Goal: Check status: Check status

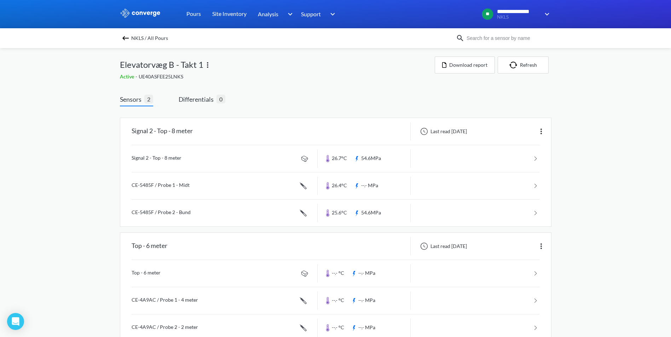
click at [128, 39] on img at bounding box center [125, 38] width 8 height 8
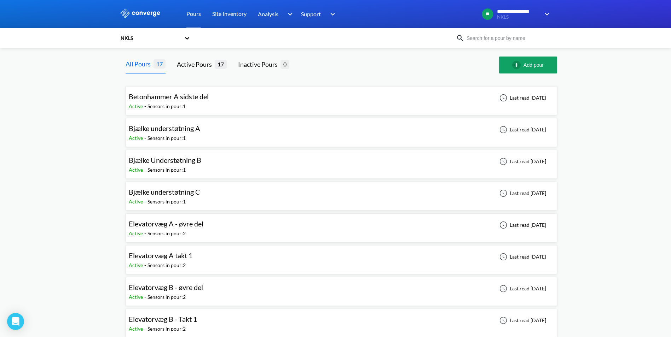
click at [228, 165] on div "Bjælke Understøtning B Active - Sensors in pour: 1 Last read 5 days ago" at bounding box center [341, 164] width 425 height 23
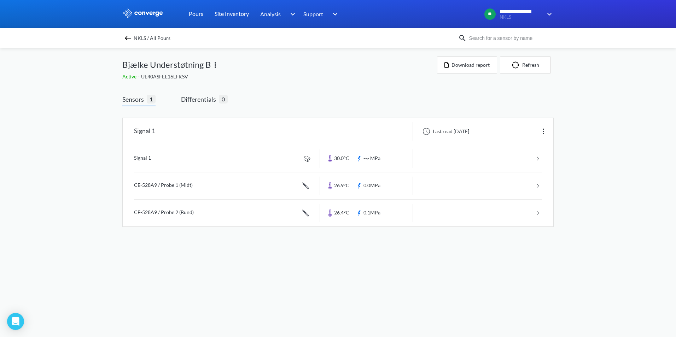
click at [126, 40] on img at bounding box center [128, 38] width 8 height 8
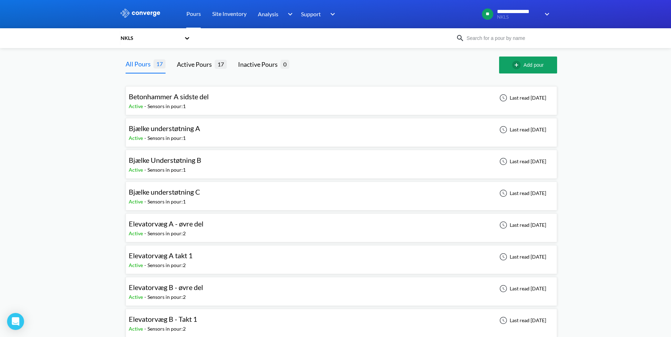
click at [210, 164] on div "Bjælke Understøtning B Active - Sensors in pour: 1 Last read 5 days ago" at bounding box center [341, 164] width 425 height 23
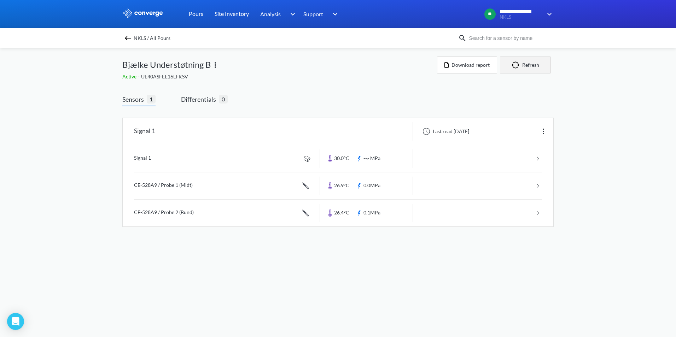
click at [532, 69] on button "Refresh" at bounding box center [525, 65] width 51 height 17
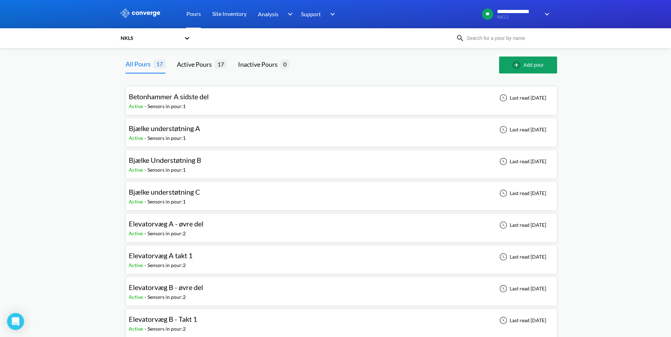
click at [222, 101] on div "Betonhammer A sidste del Active - Sensors in pour: 1 Last read 6 days ago" at bounding box center [341, 100] width 425 height 23
click at [241, 161] on div "Bjælke Understøtning B Active - Sensors in pour: 1 Last read 5 days ago" at bounding box center [341, 164] width 425 height 23
click at [239, 167] on div "Bjælke Understøtning B Active - Sensors in pour: 1 Last read 18 minutes ago" at bounding box center [341, 164] width 425 height 23
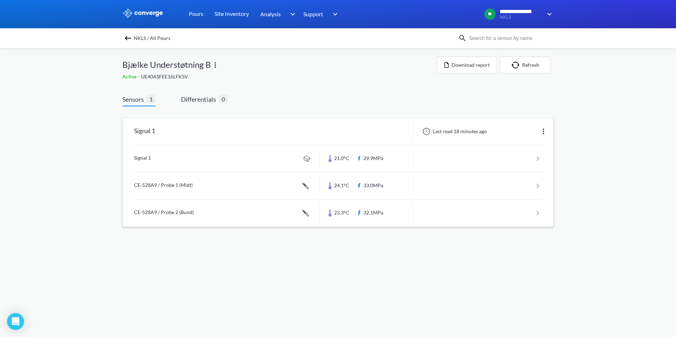
click at [382, 155] on link at bounding box center [338, 158] width 408 height 27
click at [246, 181] on link at bounding box center [338, 186] width 408 height 27
click at [252, 210] on link at bounding box center [338, 213] width 408 height 27
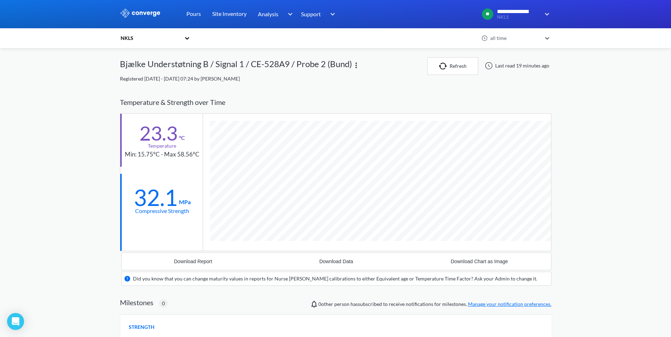
scroll to position [452, 431]
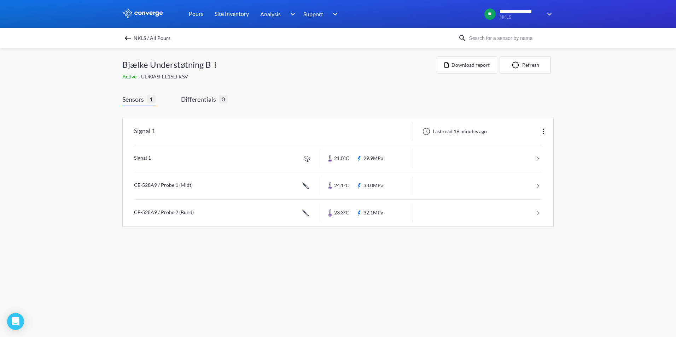
click at [143, 42] on span "NKLS / All Pours" at bounding box center [152, 38] width 37 height 10
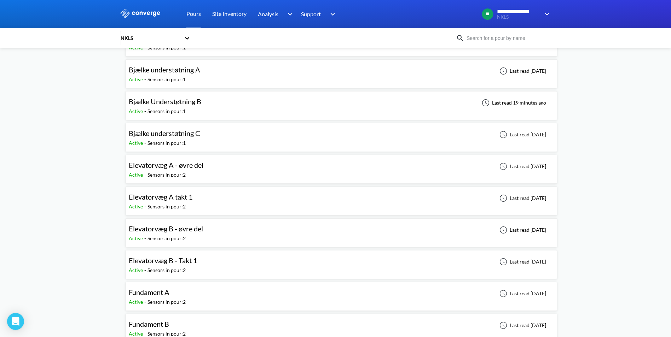
scroll to position [71, 0]
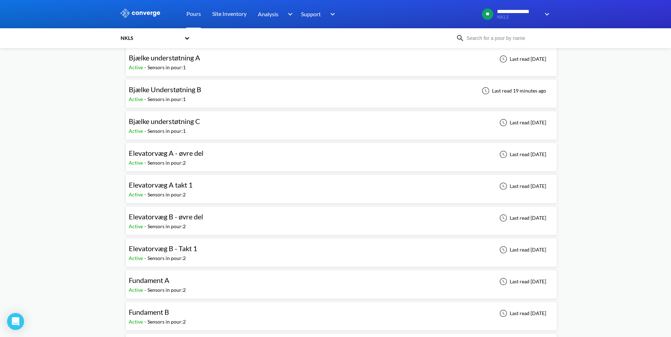
click at [219, 155] on div "Elevatorvæg A - øvre del Active - Sensors in pour: 2 Last read [DATE]" at bounding box center [341, 157] width 425 height 23
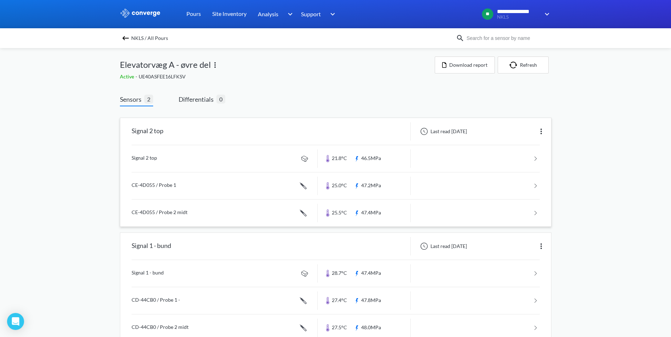
click at [284, 182] on link at bounding box center [336, 186] width 408 height 27
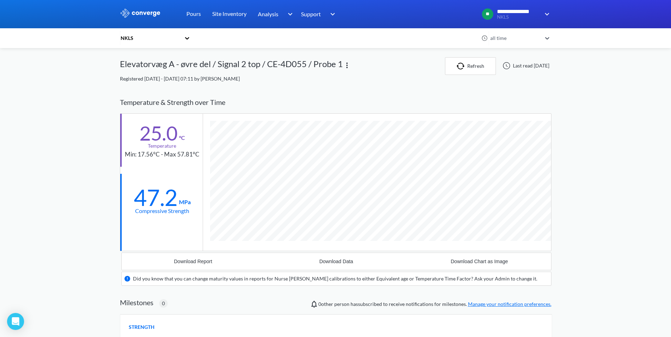
scroll to position [452, 431]
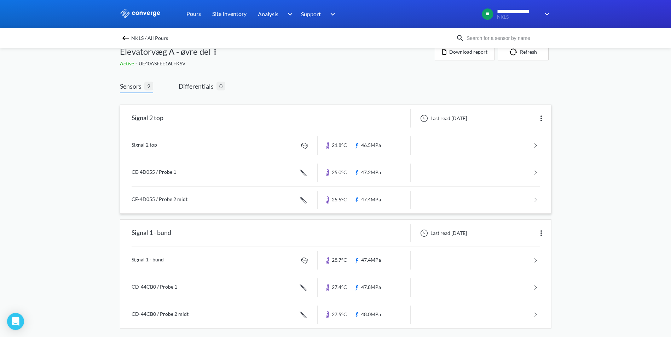
scroll to position [19, 0]
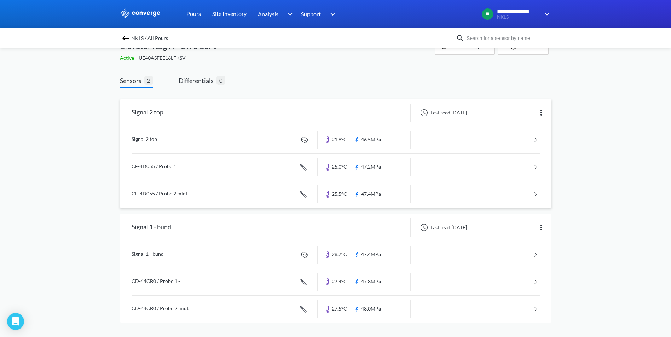
click at [274, 192] on link at bounding box center [336, 194] width 408 height 27
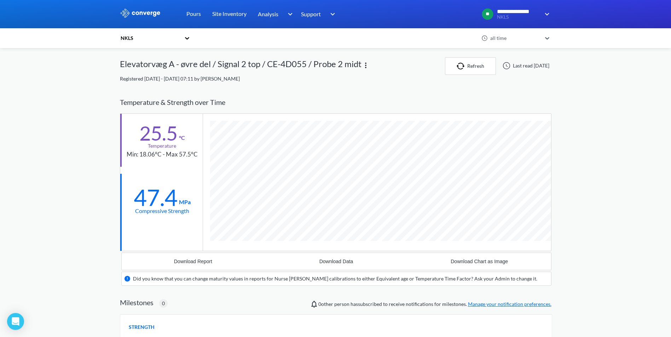
scroll to position [452, 431]
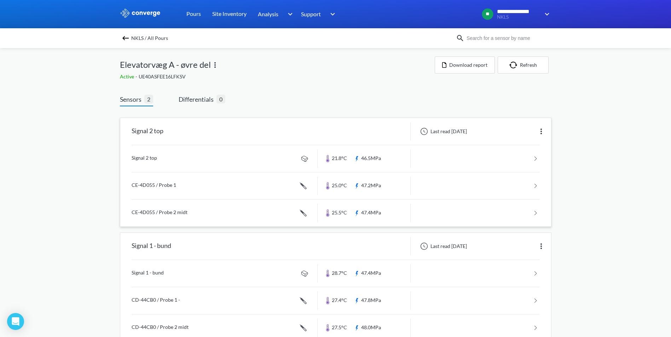
scroll to position [19, 0]
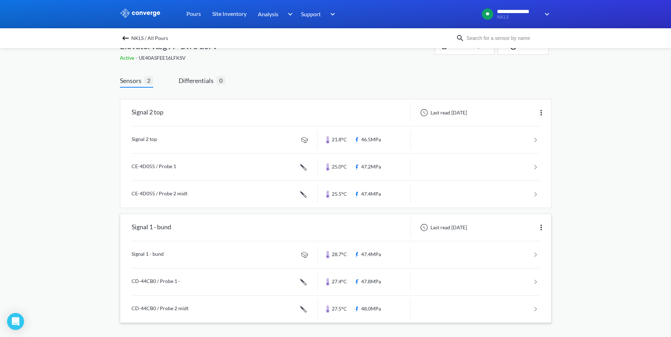
click at [249, 259] on link at bounding box center [336, 255] width 408 height 27
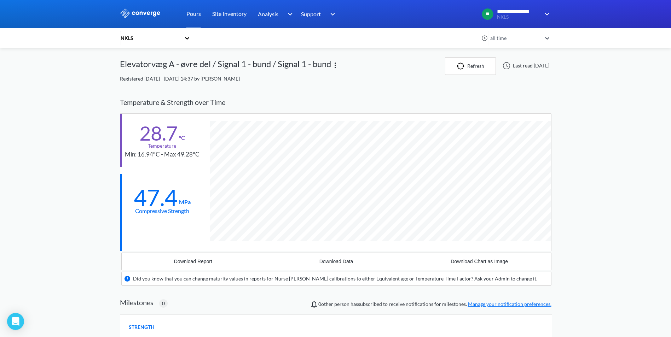
scroll to position [439, 431]
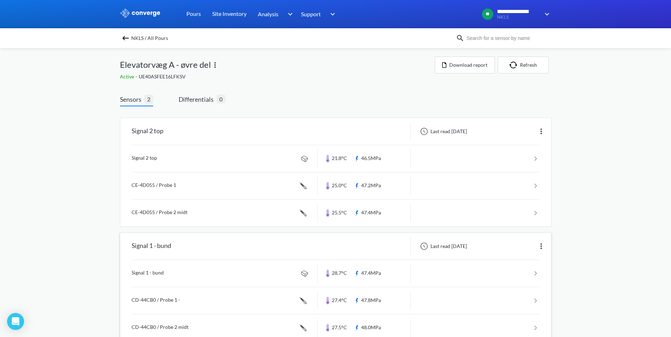
scroll to position [19, 0]
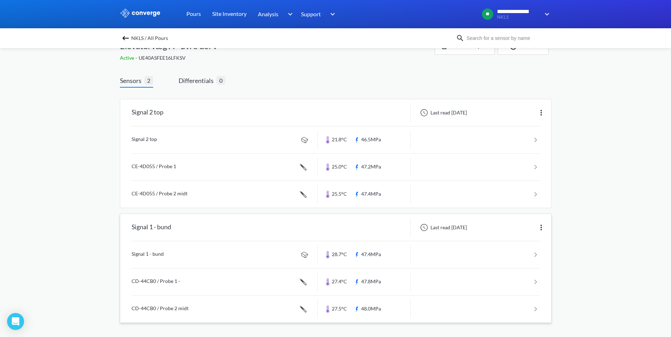
click at [360, 275] on link at bounding box center [336, 282] width 408 height 27
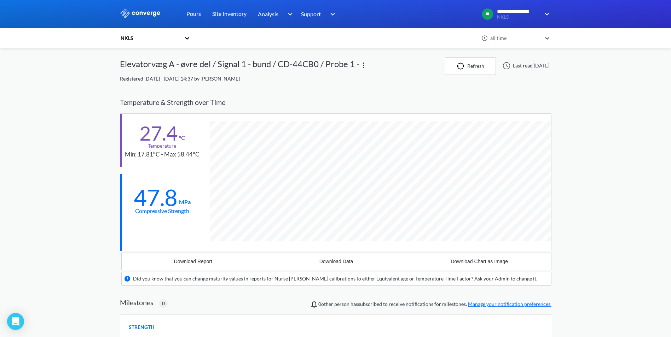
scroll to position [452, 431]
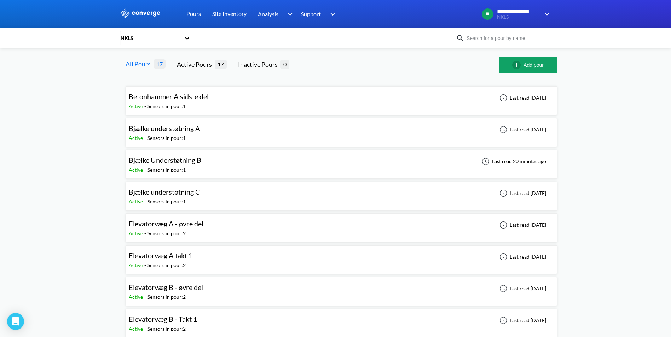
click at [246, 166] on div "Bjælke Understøtning B Active - Sensors in pour: 1 Last read 20 minutes ago" at bounding box center [341, 164] width 425 height 23
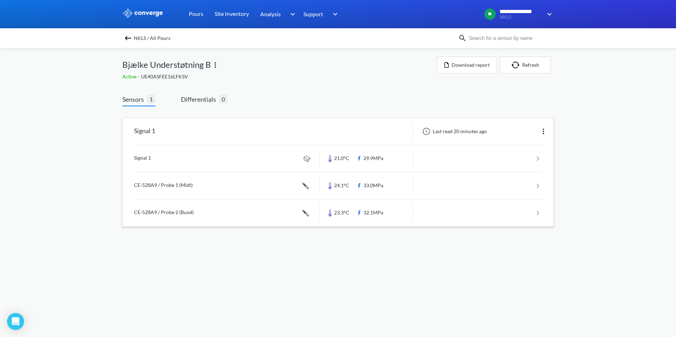
click at [263, 184] on link at bounding box center [338, 186] width 408 height 27
click at [266, 181] on link at bounding box center [338, 186] width 408 height 27
click at [216, 162] on link at bounding box center [338, 158] width 408 height 27
click at [227, 213] on link at bounding box center [338, 213] width 408 height 27
